Goal: Check status: Check status

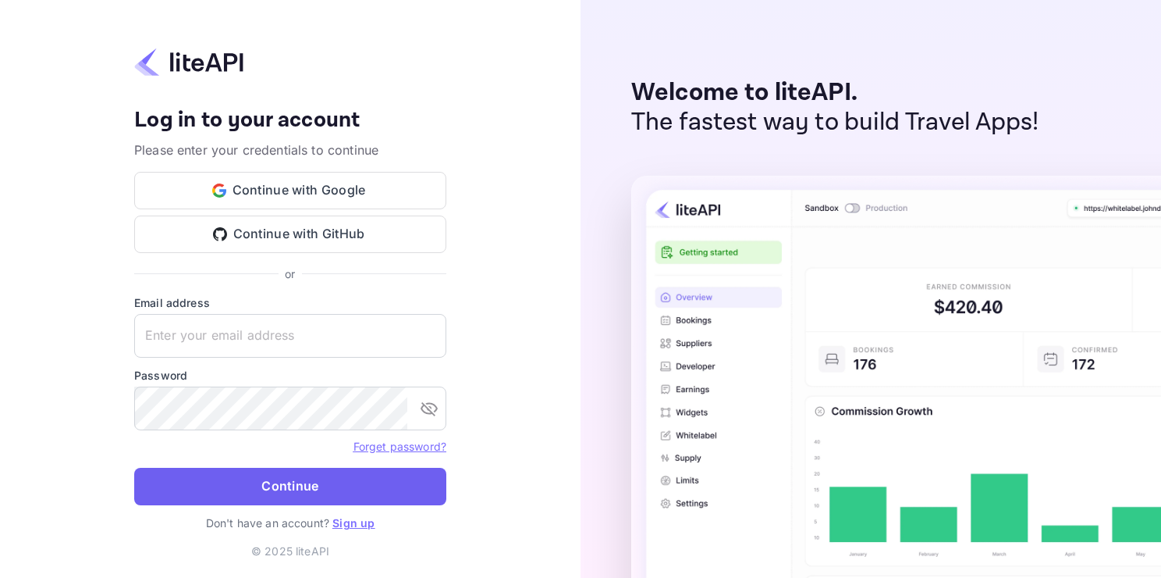
type input "[EMAIL_ADDRESS][DOMAIN_NAME]"
click at [381, 489] on button "Continue" at bounding box center [290, 485] width 312 height 37
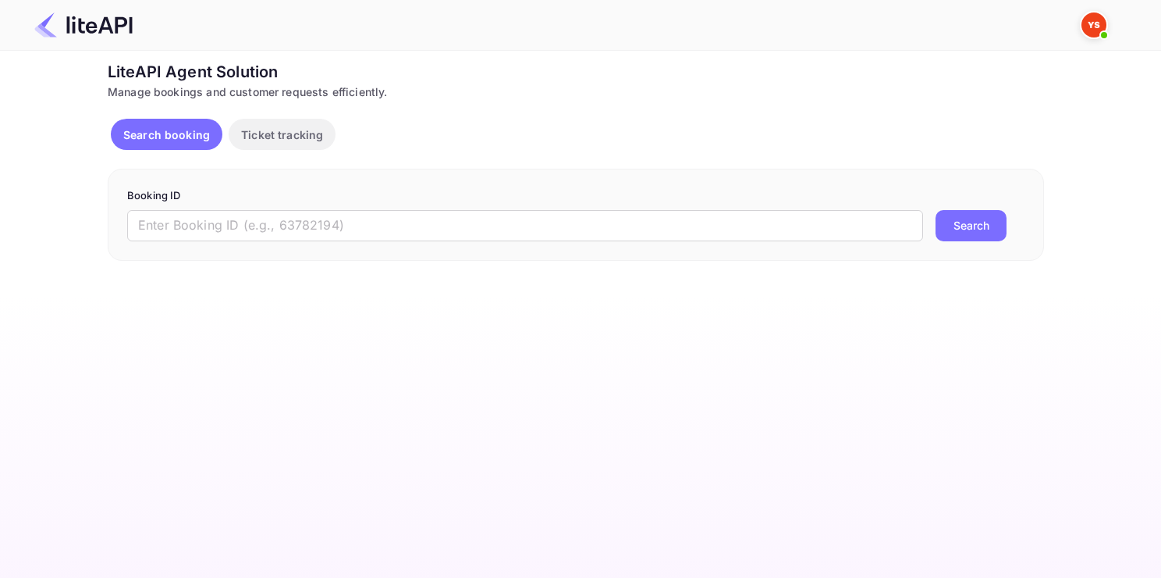
click at [13, 255] on div "Unsaved Changes Ticket Affiliate URL [URL][DOMAIN_NAME] Business partner name N…" at bounding box center [571, 156] width 1143 height 210
click at [418, 235] on input "text" at bounding box center [525, 225] width 796 height 31
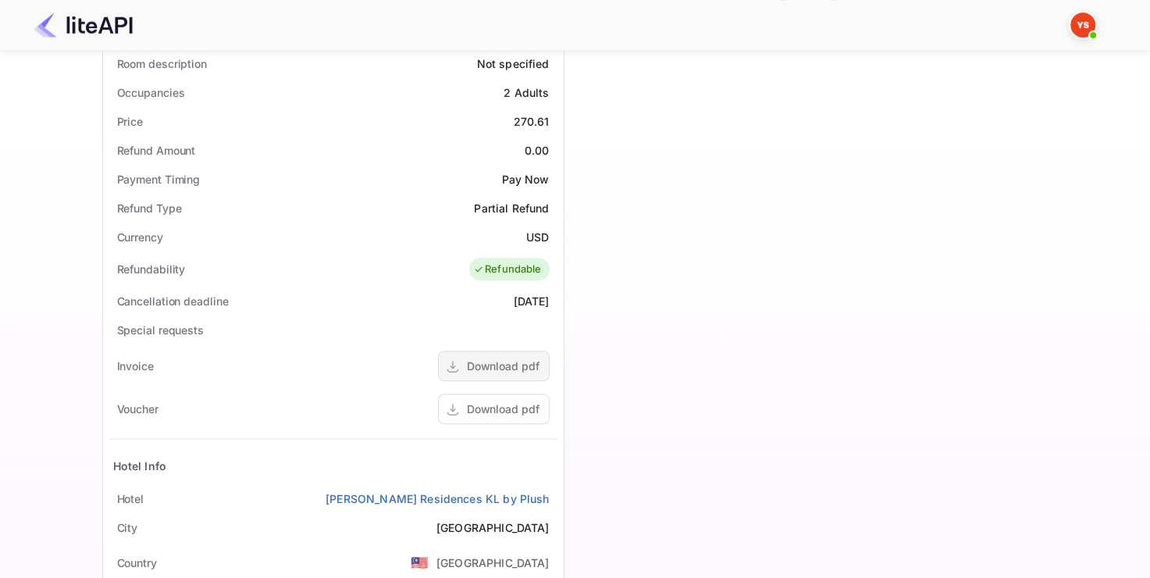
scroll to position [468, 0]
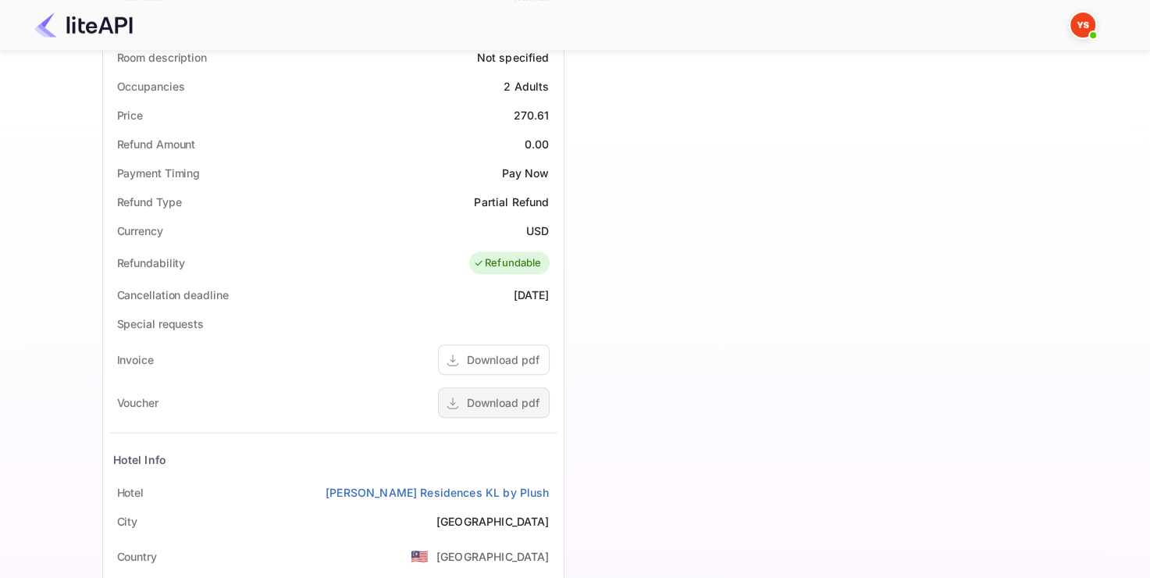
click at [528, 396] on div "Download pdf" at bounding box center [503, 402] width 73 height 16
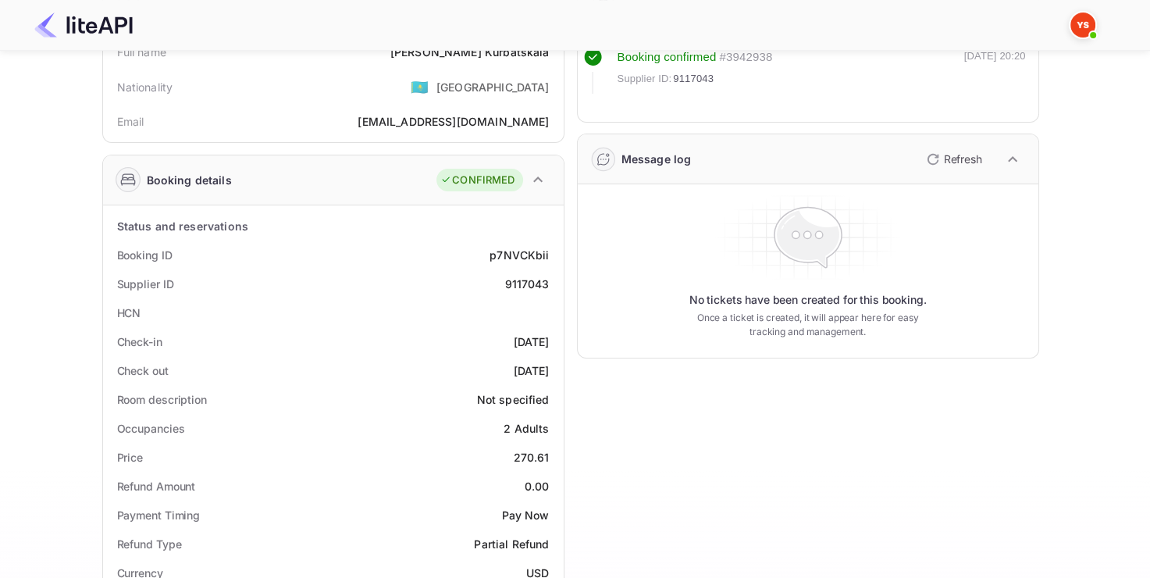
scroll to position [546, 0]
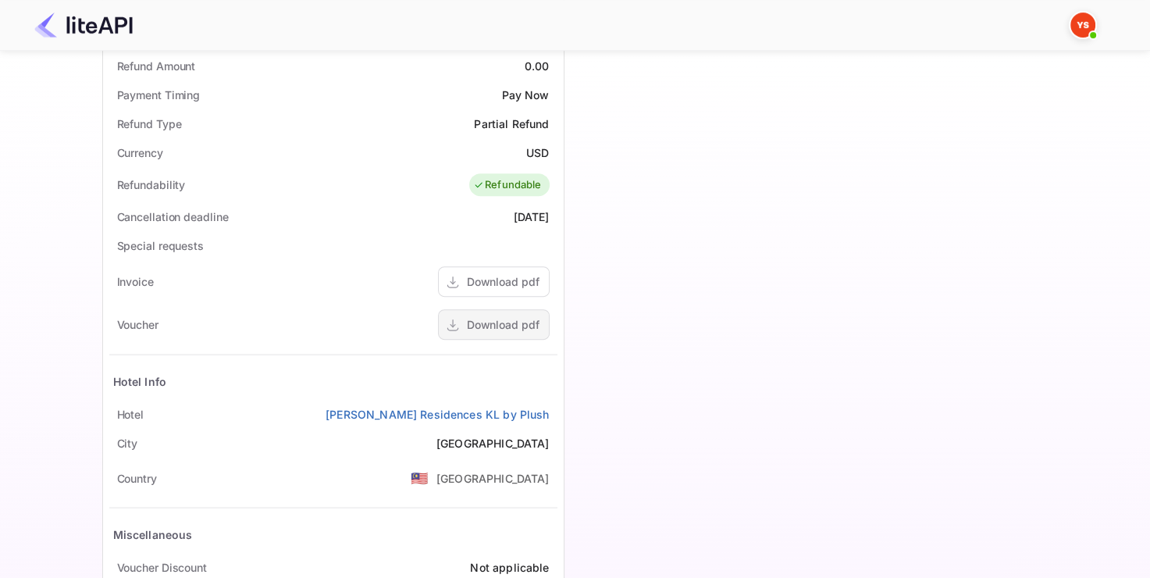
click at [496, 327] on div "Download pdf" at bounding box center [503, 324] width 73 height 16
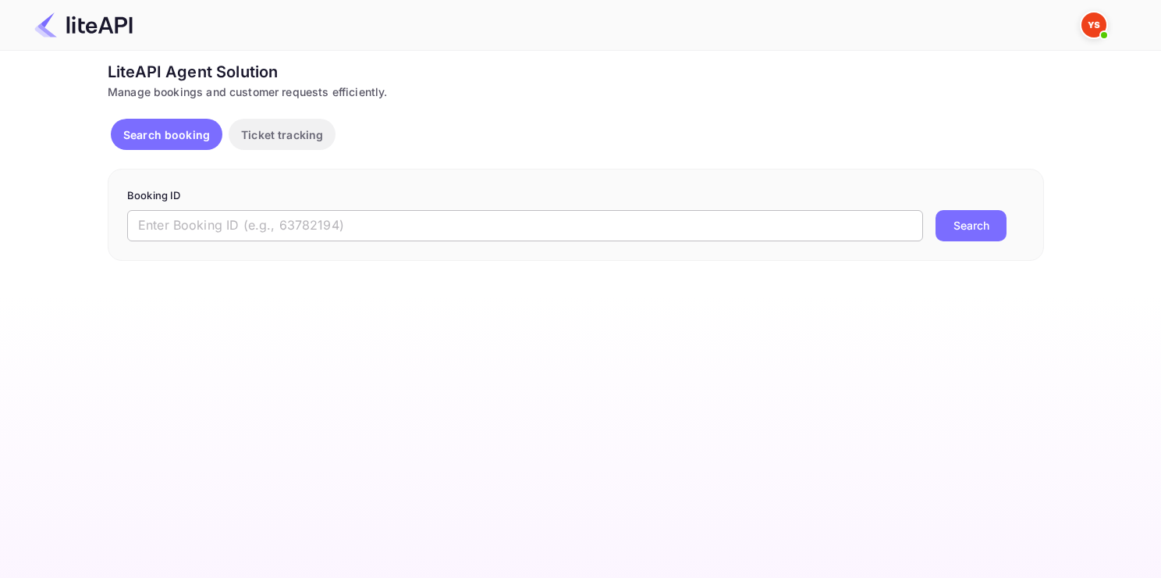
click at [446, 229] on input "text" at bounding box center [525, 225] width 796 height 31
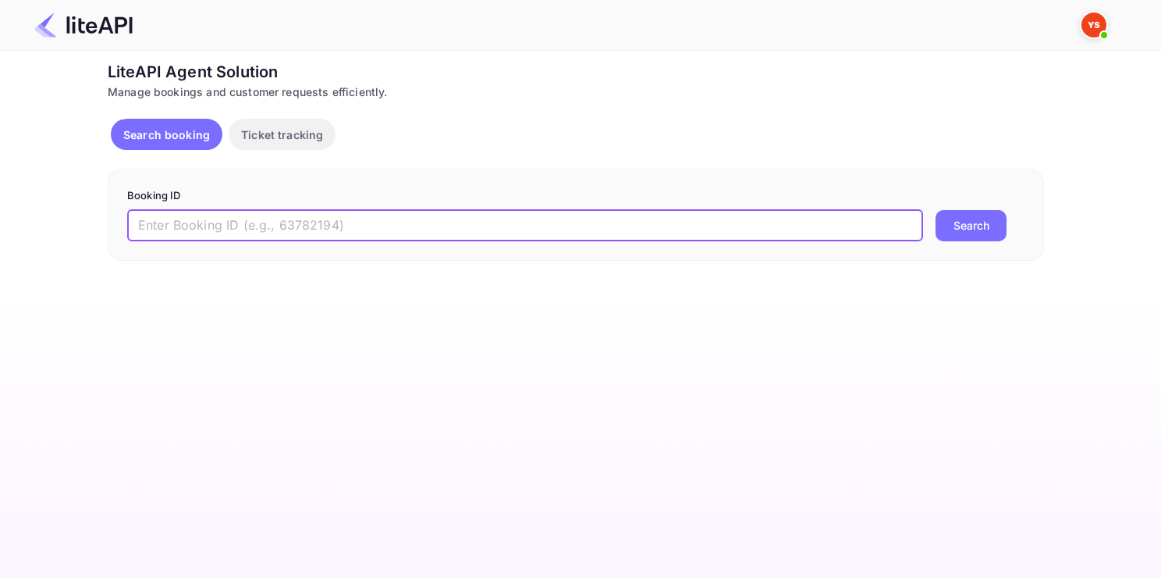
paste input "9137667"
type input "9137667"
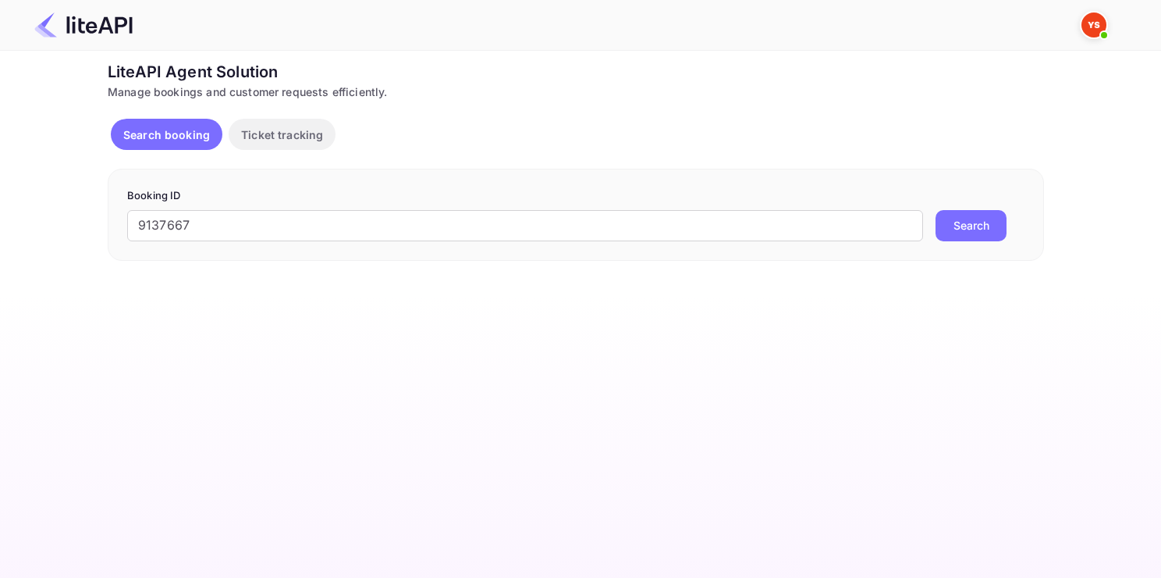
click at [957, 215] on button "Search" at bounding box center [971, 225] width 71 height 31
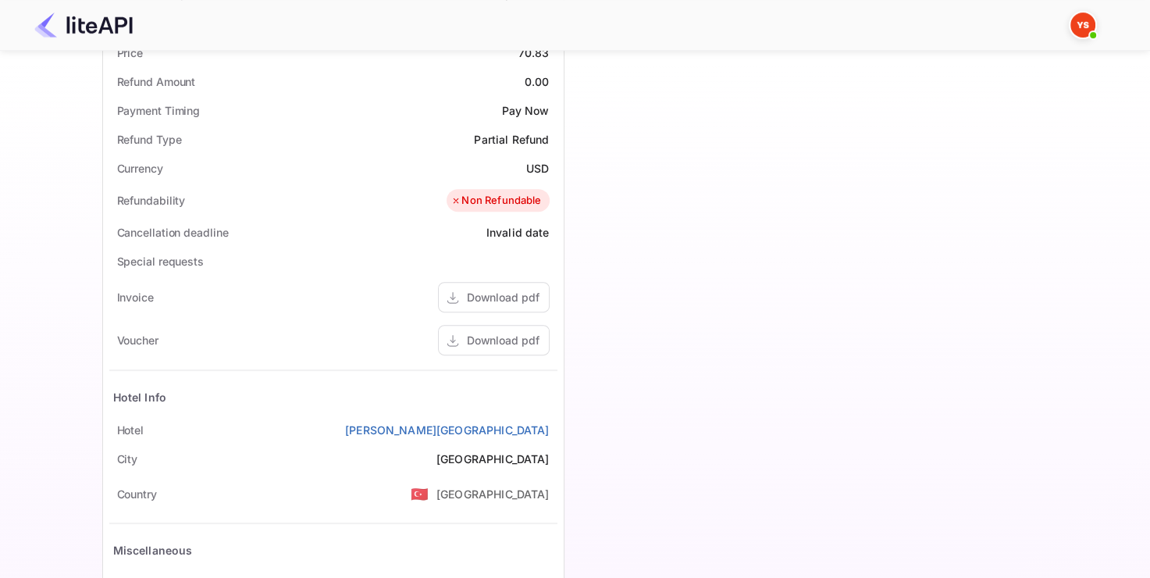
scroll to position [546, 0]
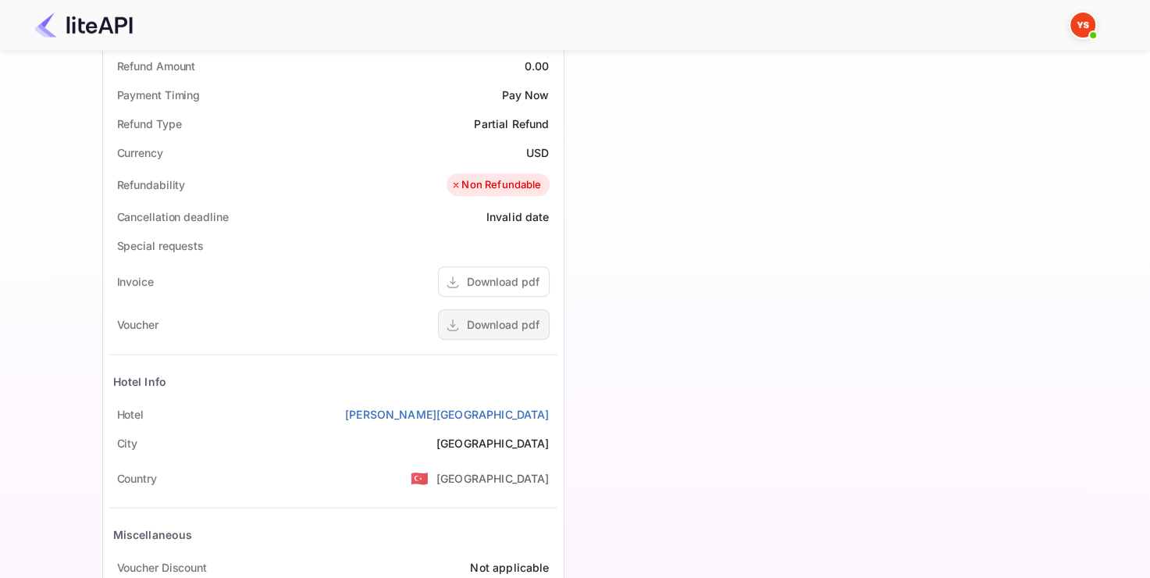
click at [524, 318] on div "Download pdf" at bounding box center [503, 324] width 73 height 16
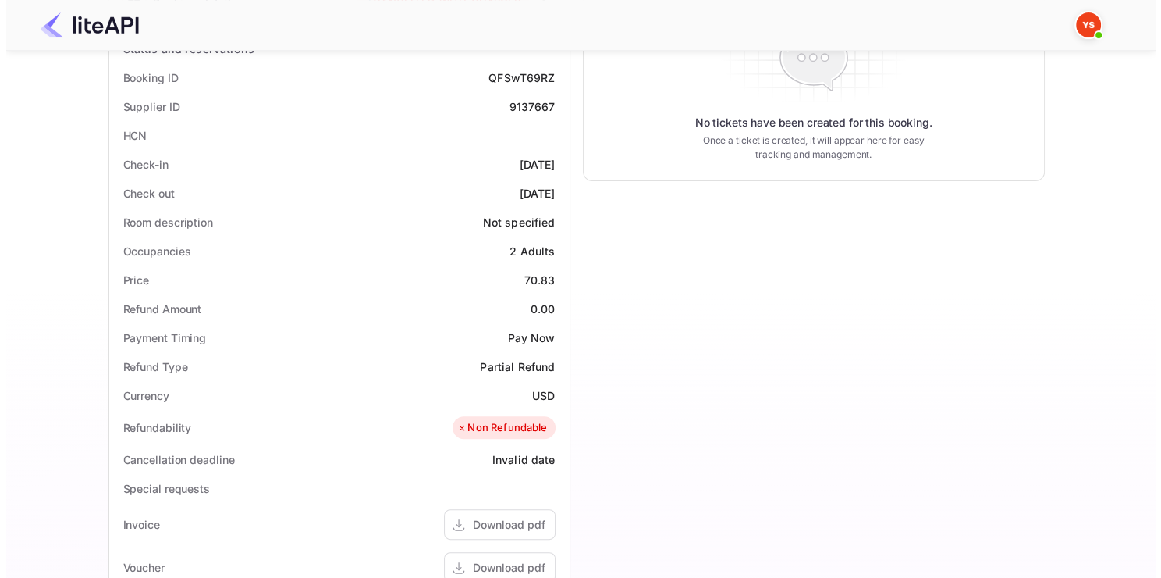
scroll to position [0, 0]
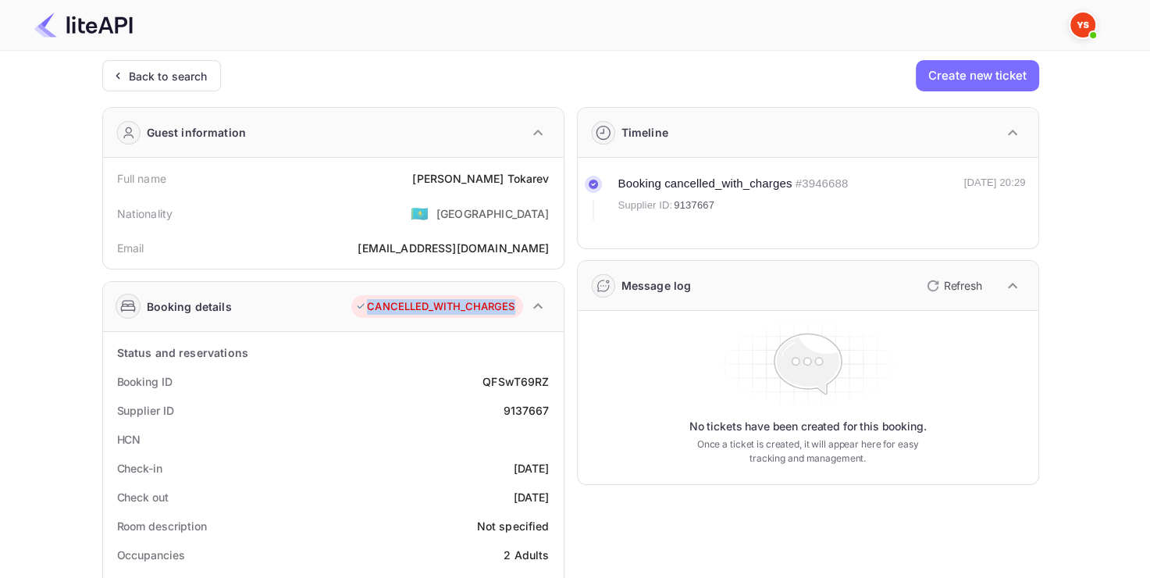
drag, startPoint x: 338, startPoint y: 294, endPoint x: 512, endPoint y: 307, distance: 174.5
click at [512, 307] on div "Booking details CANCELLED_WITH_CHARGES" at bounding box center [333, 307] width 460 height 50
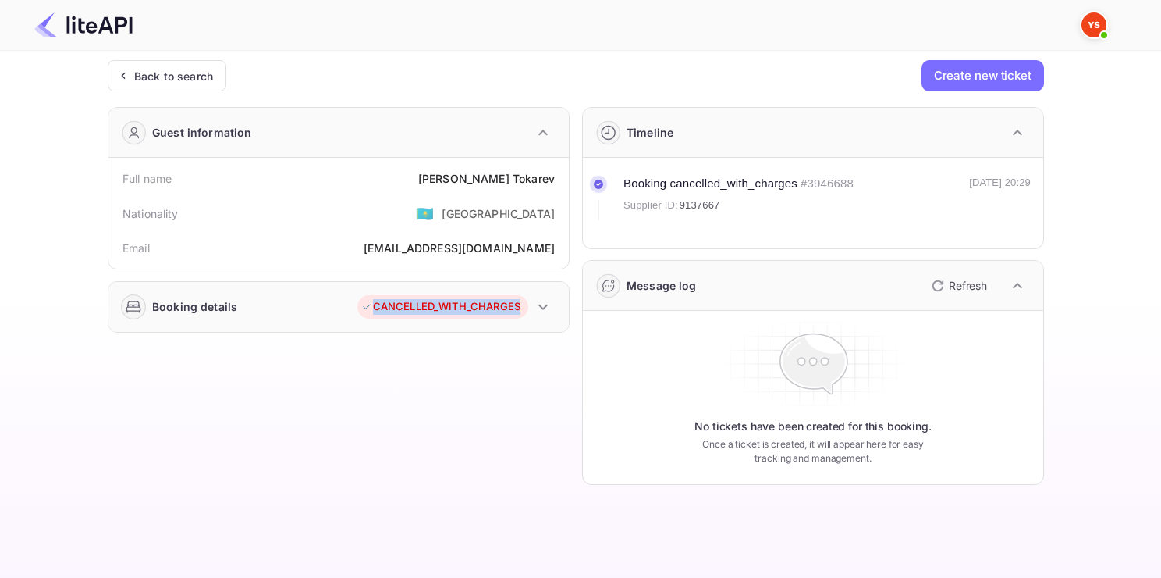
copy div "CANCELLED_WITH_CHARGES"
